Goal: Browse casually

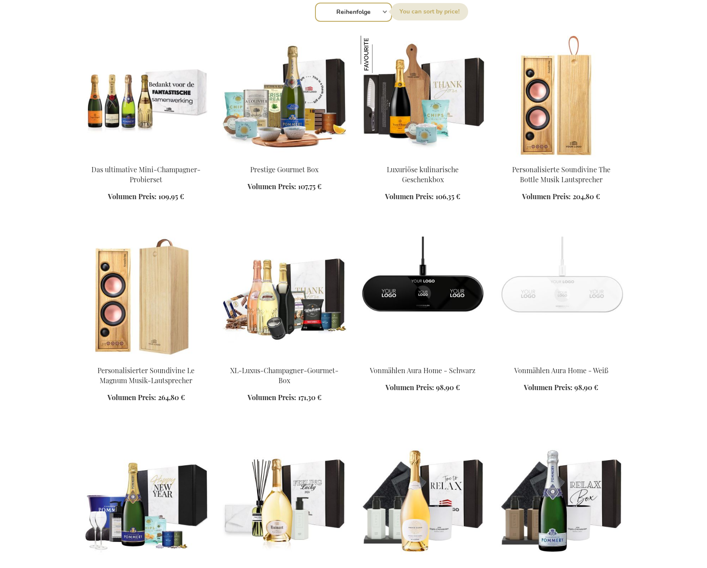
scroll to position [348, 0]
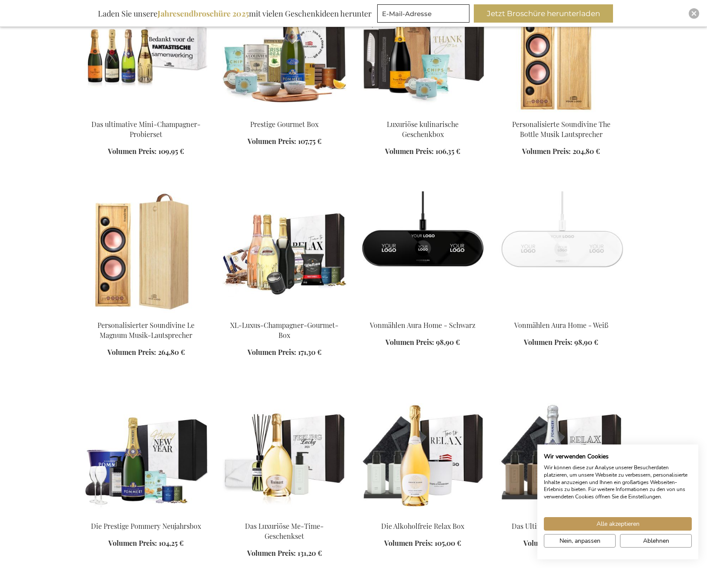
scroll to position [217, 0]
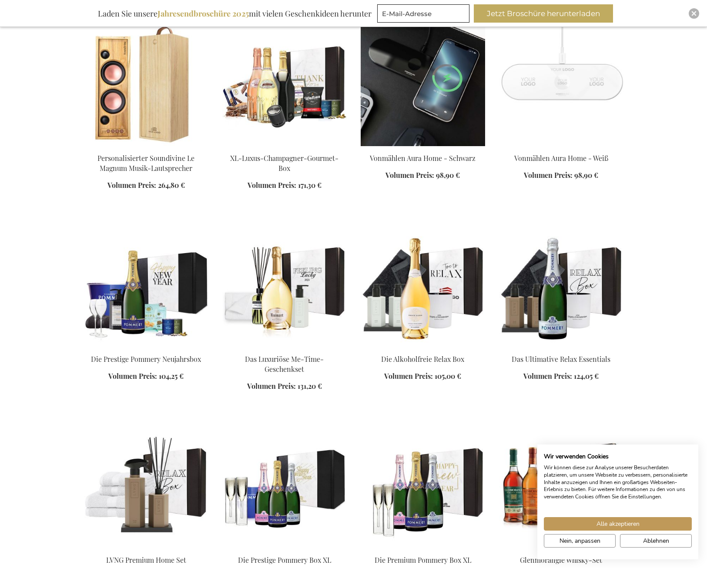
scroll to position [609, 0]
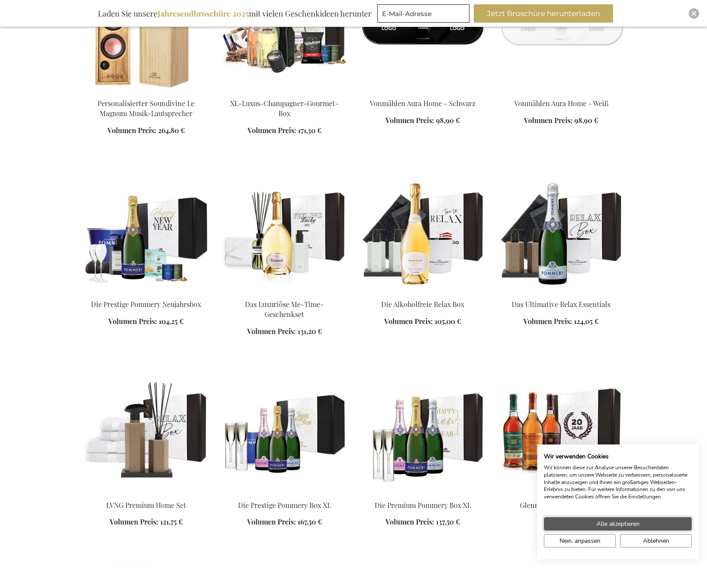
click at [648, 524] on button "Alle akzeptieren" at bounding box center [618, 523] width 148 height 13
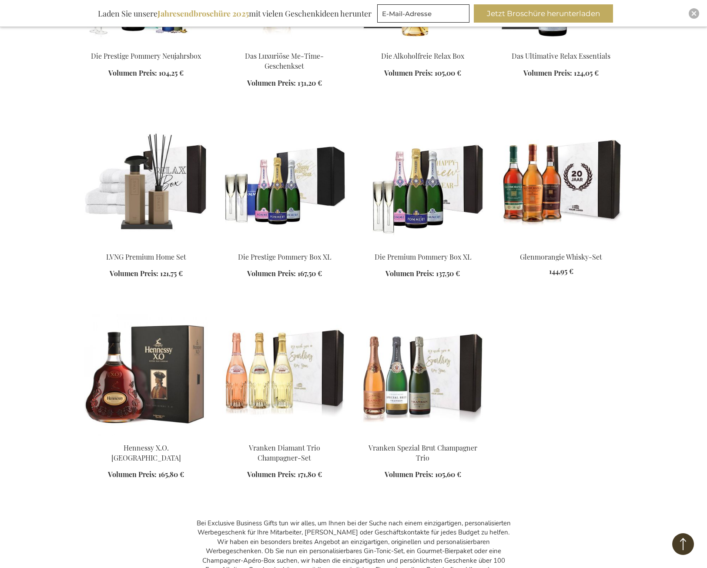
scroll to position [794, 0]
